Goal: Information Seeking & Learning: Learn about a topic

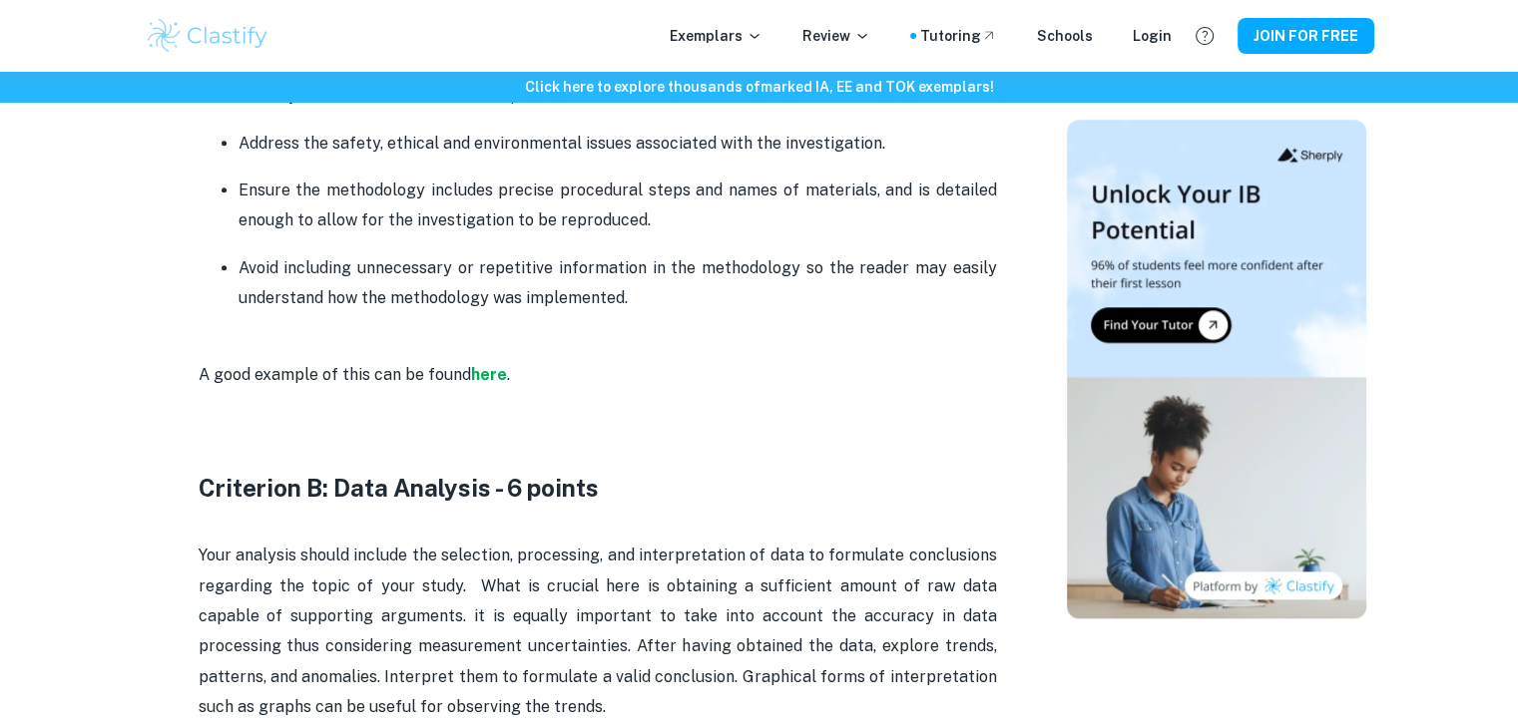
scroll to position [2008, 0]
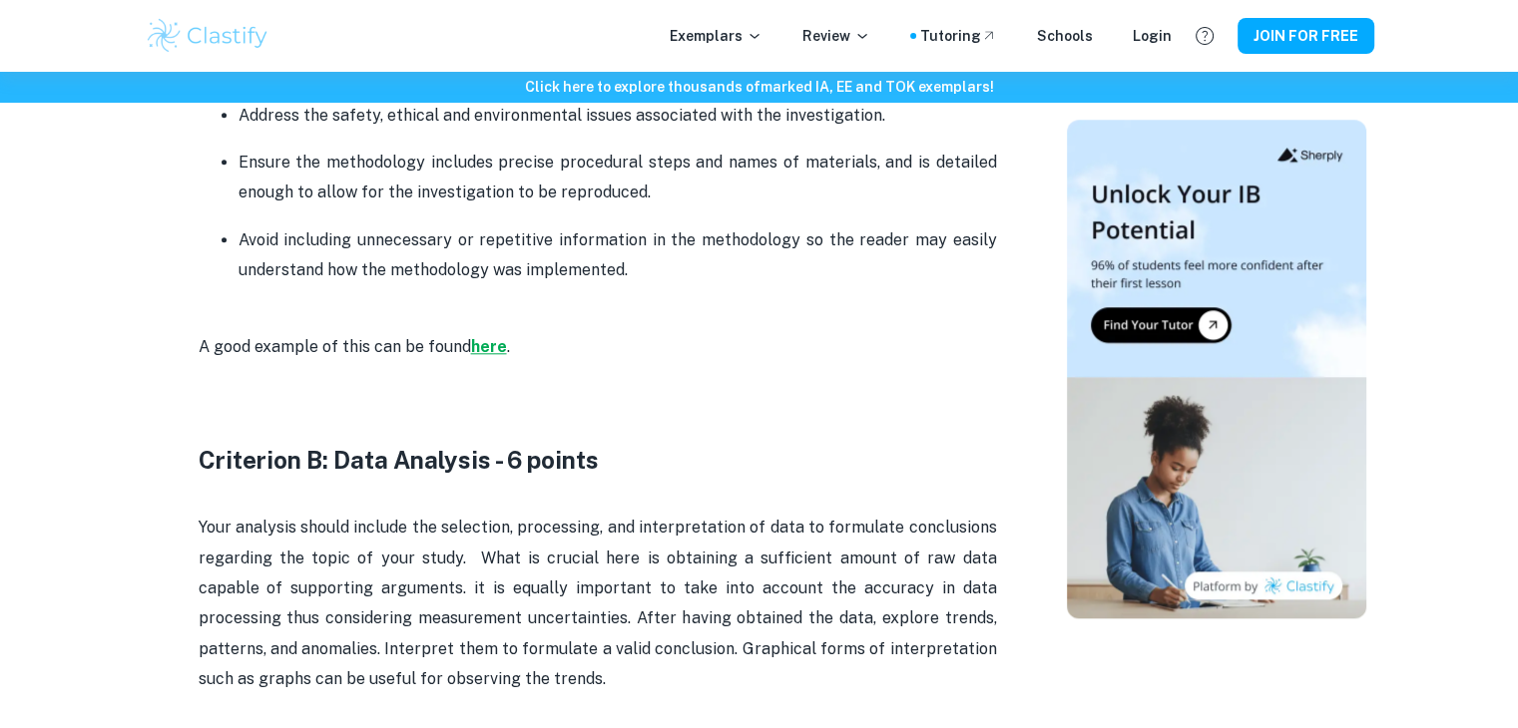
click at [495, 348] on strong "here" at bounding box center [489, 346] width 36 height 19
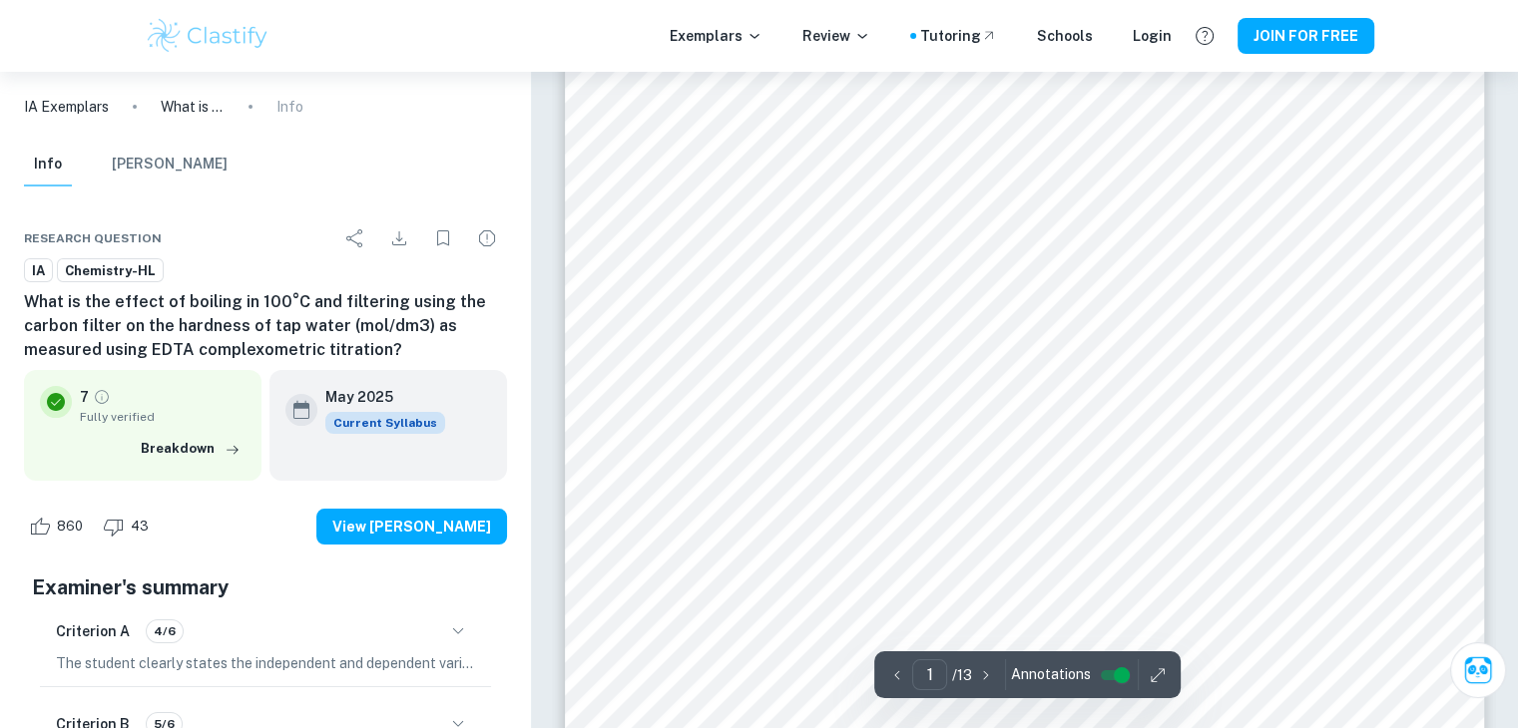
scroll to position [88, 0]
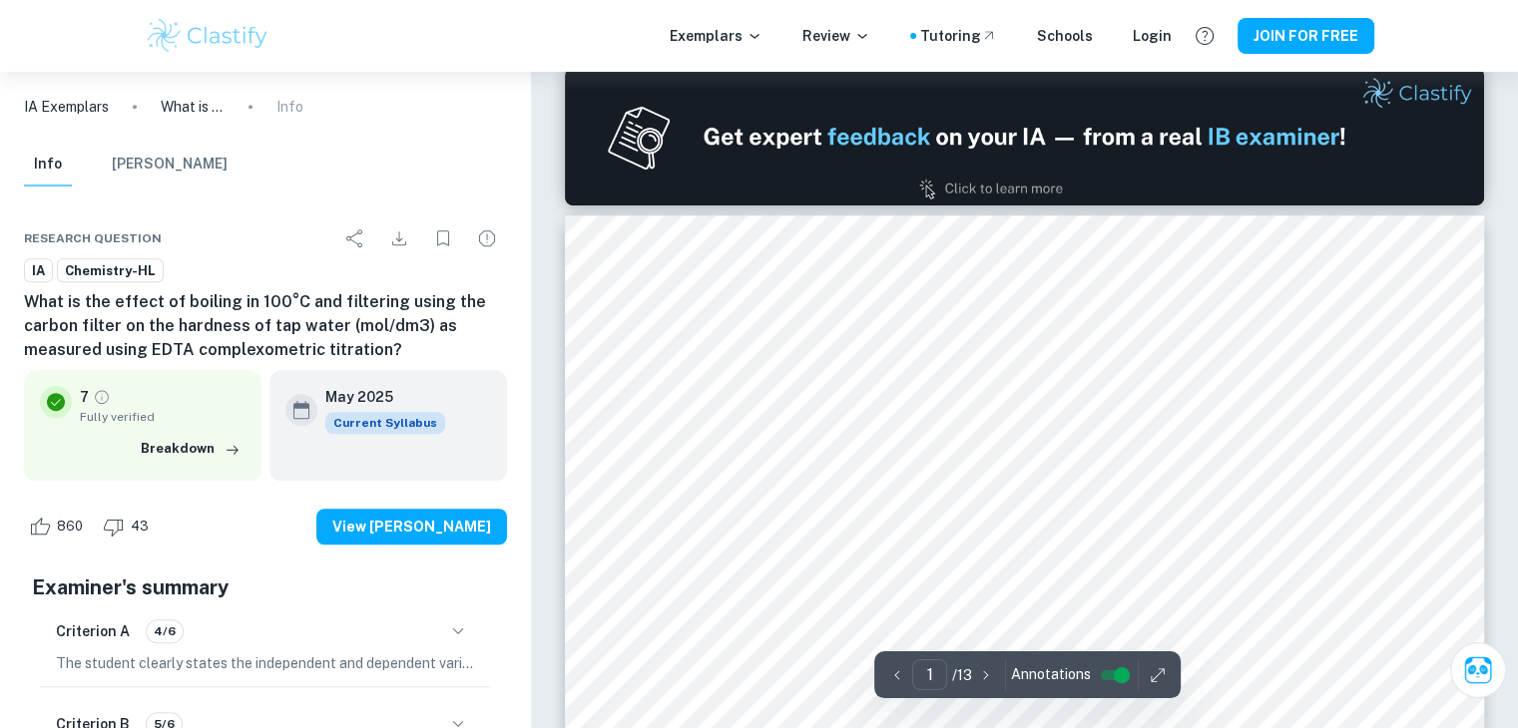
type input "2"
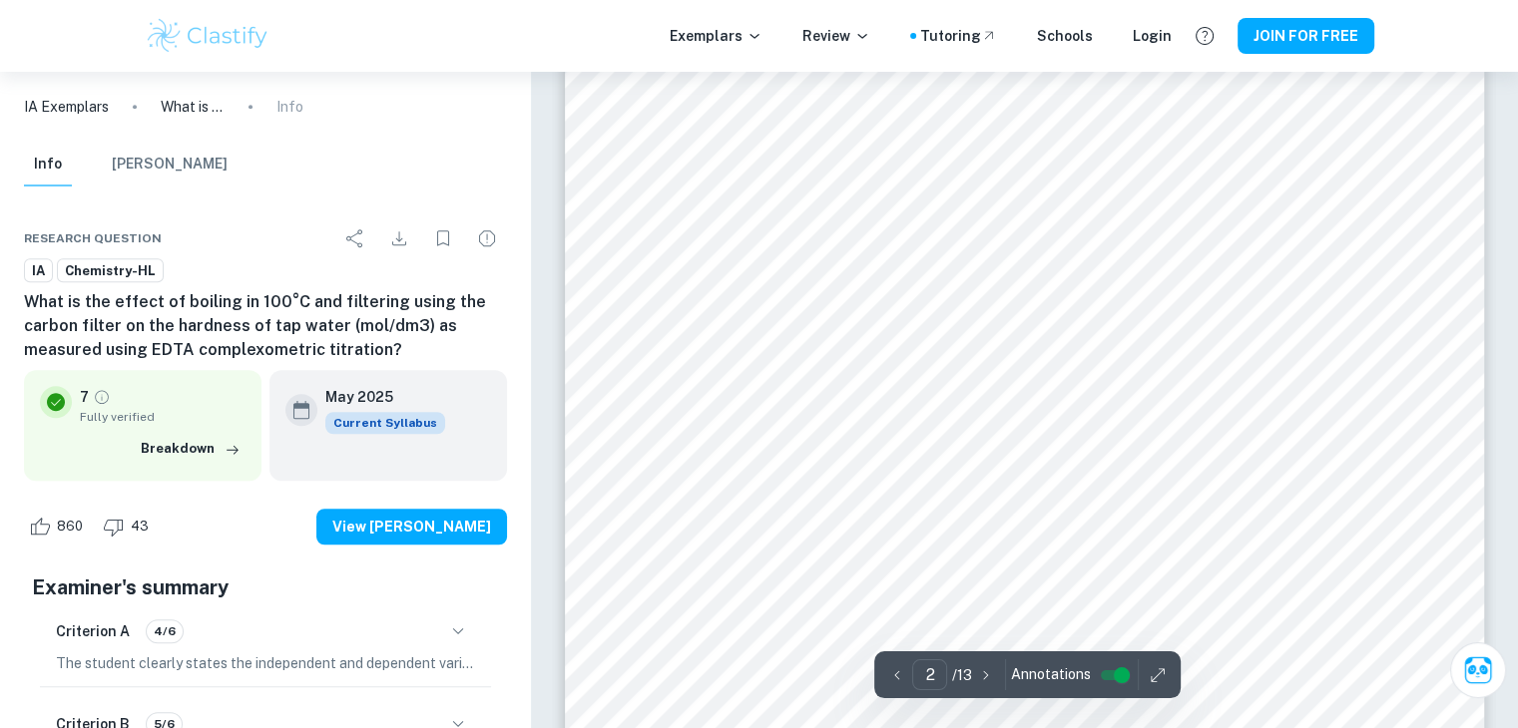
scroll to position [1943, 0]
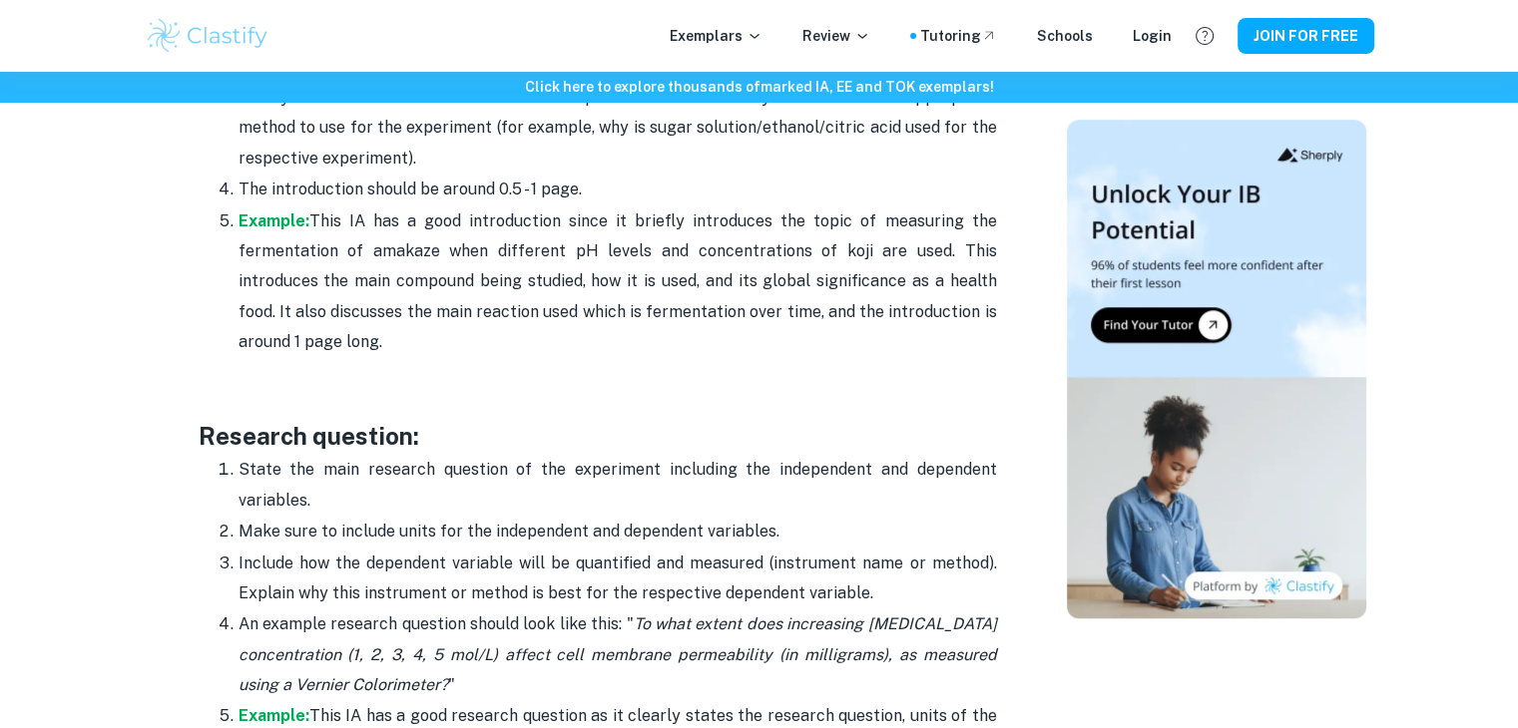
scroll to position [1565, 0]
click at [275, 219] on strong "Example:" at bounding box center [273, 221] width 71 height 19
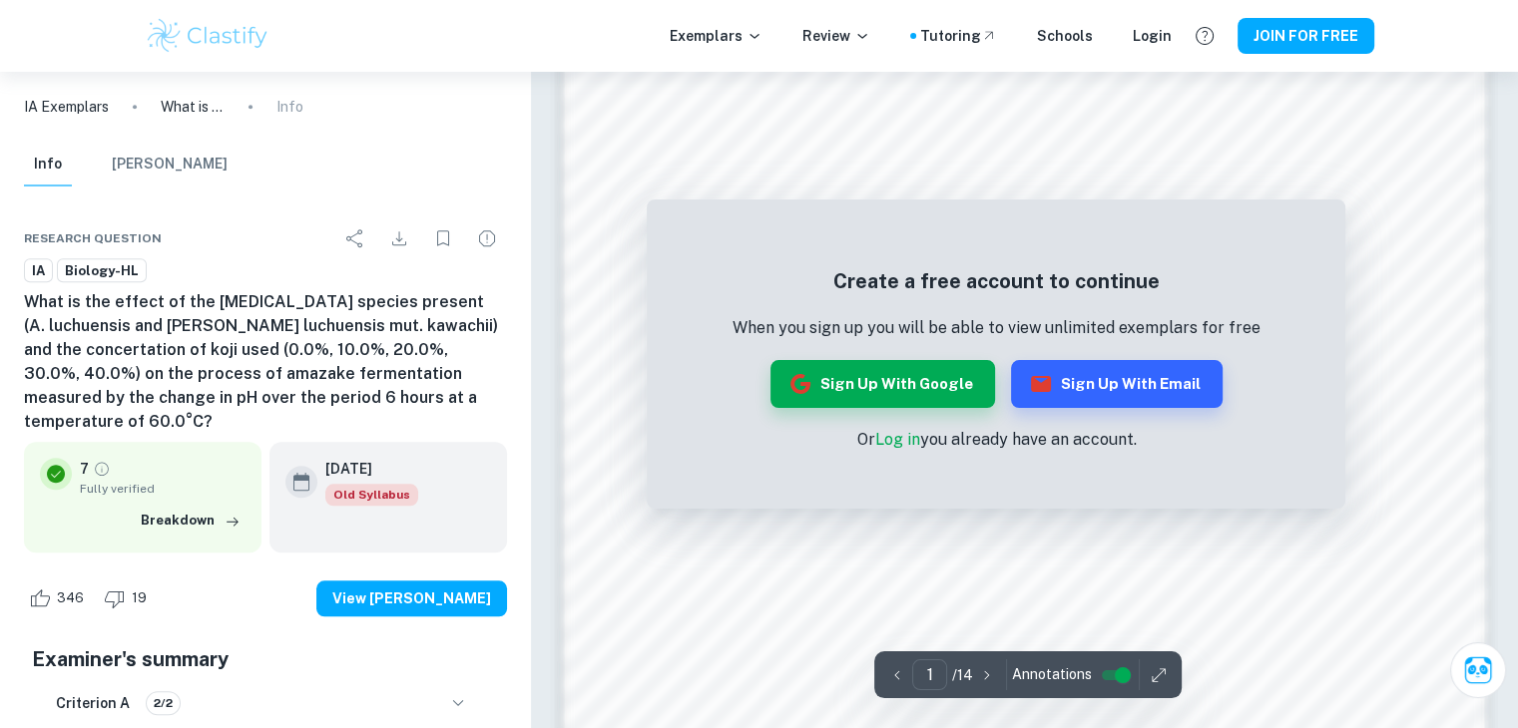
scroll to position [1890, 0]
